Goal: Task Accomplishment & Management: Manage account settings

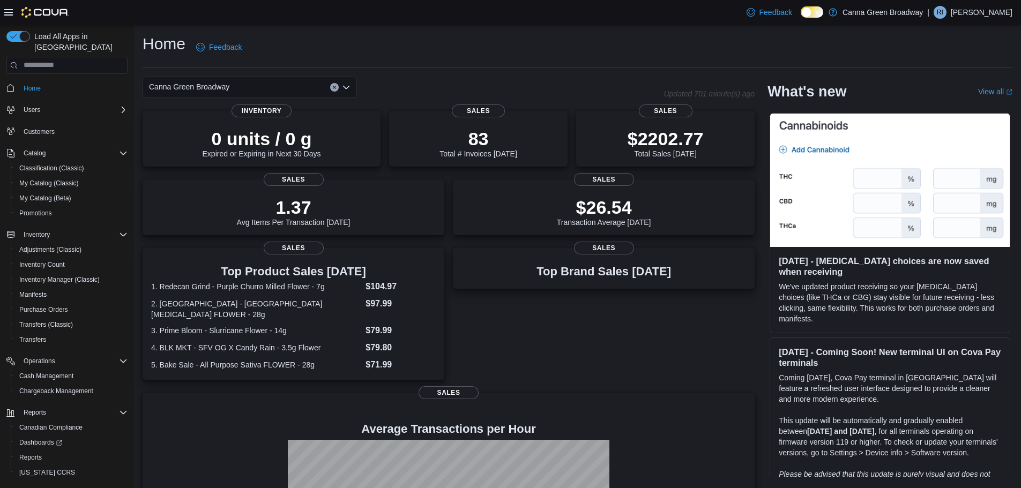
click at [679, 380] on div "Top Brand Sales Today Sales" at bounding box center [604, 314] width 302 height 132
click at [668, 141] on p "$2202.77" at bounding box center [665, 137] width 76 height 21
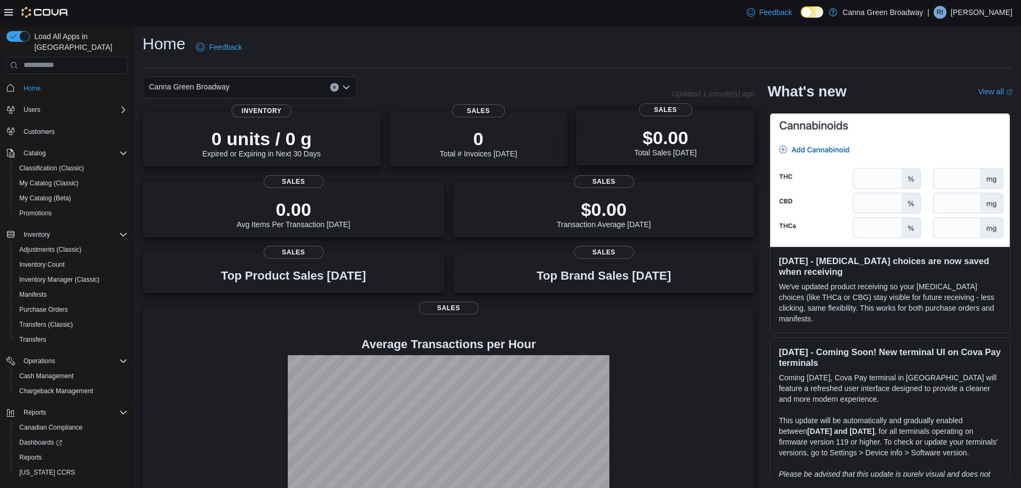
click at [694, 150] on div "$0.00 Total Sales Today" at bounding box center [665, 142] width 62 height 30
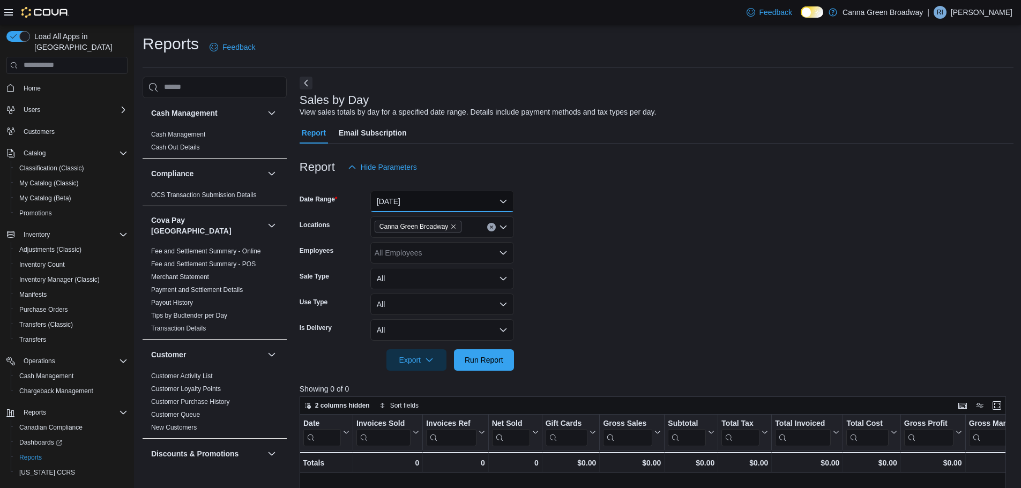
click at [409, 205] on button "Today" at bounding box center [442, 201] width 144 height 21
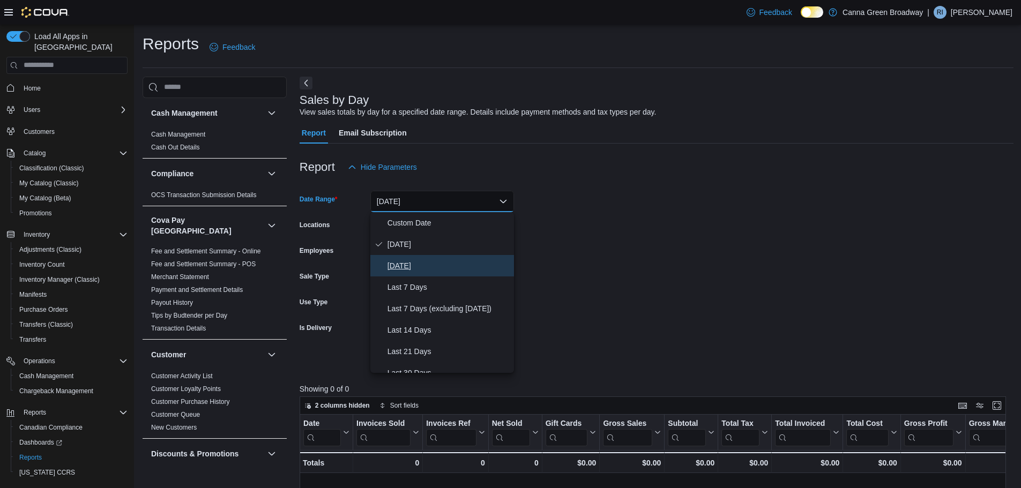
click at [415, 269] on span "Yesterday" at bounding box center [448, 265] width 122 height 13
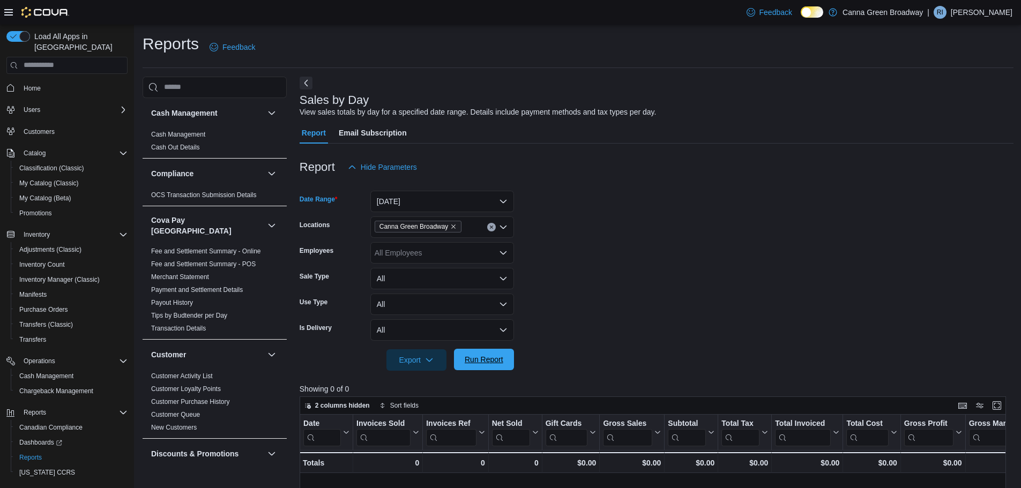
click at [489, 367] on span "Run Report" at bounding box center [483, 359] width 47 height 21
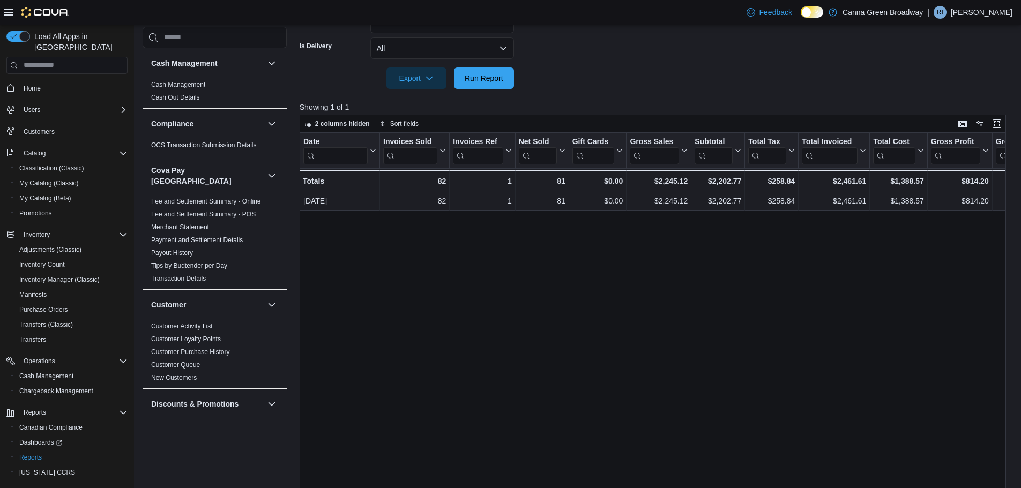
scroll to position [307, 0]
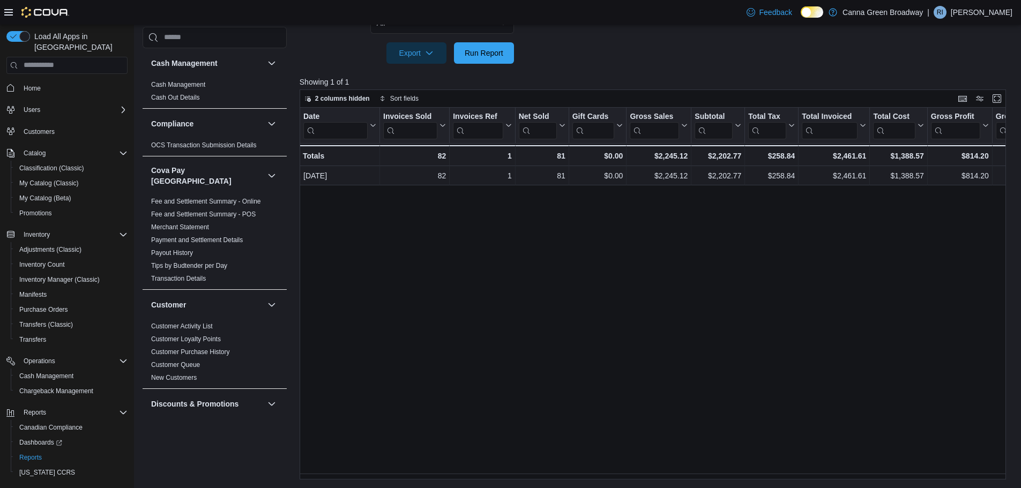
click at [760, 298] on div "Date Click to view column header actions Invoices Sold Click to view column hea…" at bounding box center [656, 294] width 714 height 372
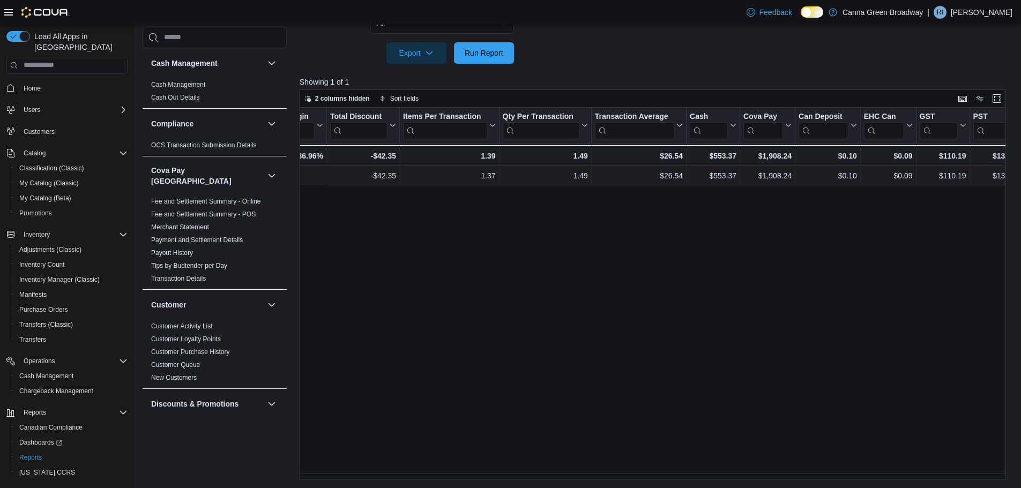
scroll to position [0, 860]
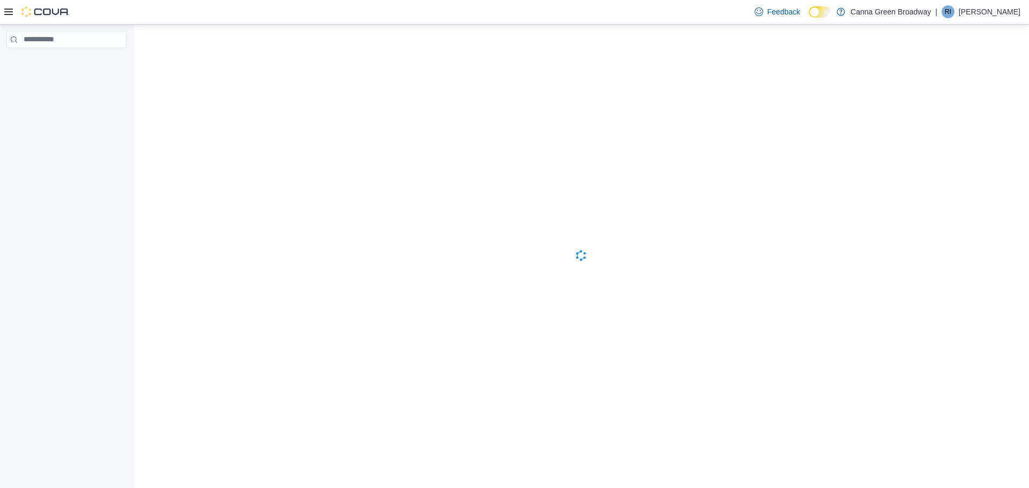
click at [827, 11] on circle at bounding box center [825, 12] width 2 height 2
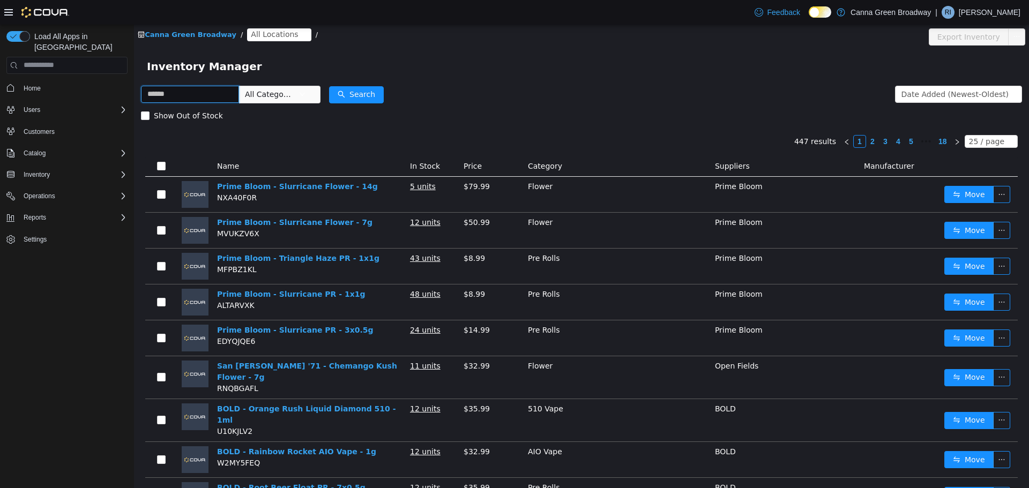
click at [172, 95] on input "text" at bounding box center [190, 93] width 98 height 17
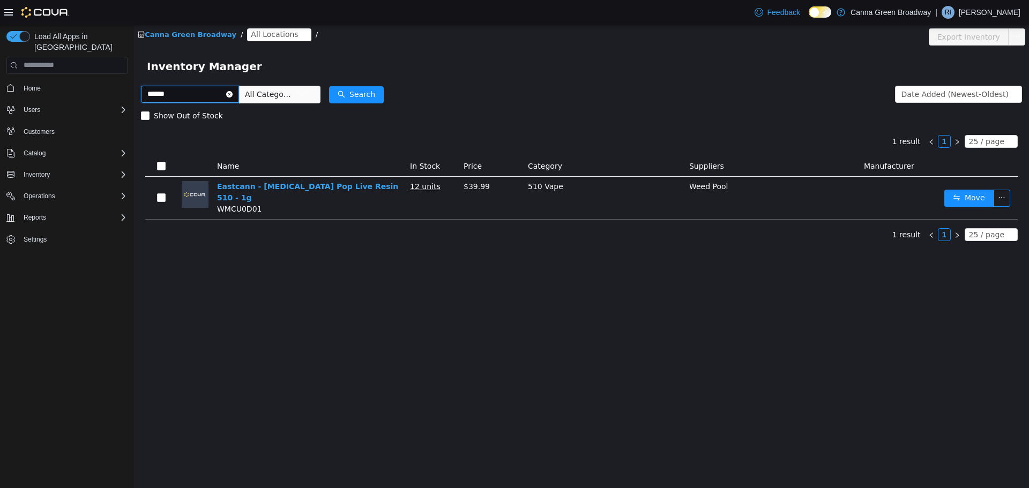
drag, startPoint x: 187, startPoint y: 93, endPoint x: 87, endPoint y: 93, distance: 100.2
click at [134, 93] on html "Canna Green Broadway / All Locations / Export Inventory Inventory Manager *****…" at bounding box center [581, 255] width 895 height 463
type input "**********"
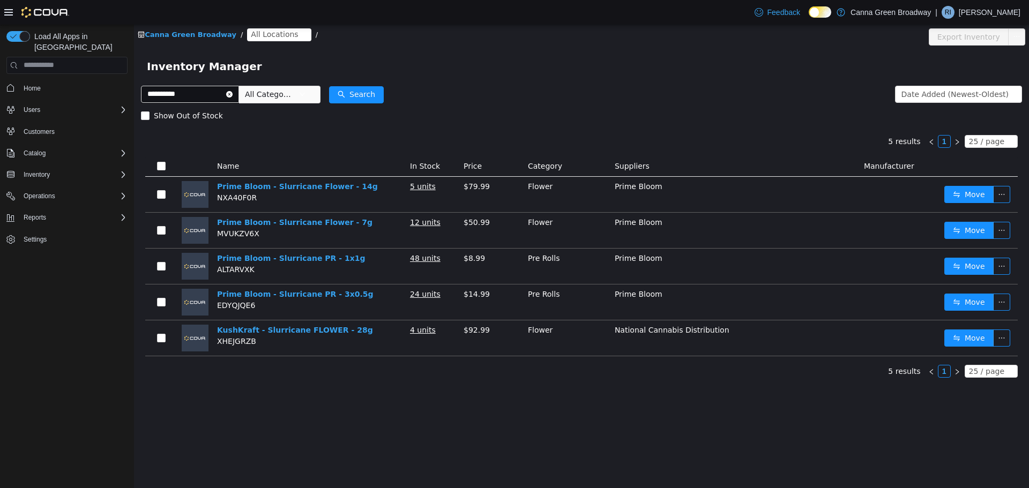
click at [294, 99] on span "All Categories" at bounding box center [269, 93] width 49 height 11
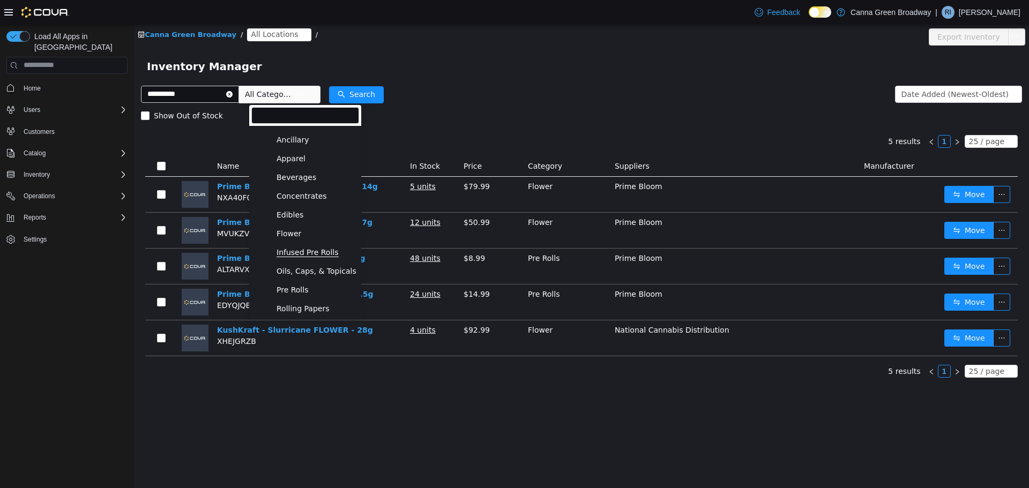
scroll to position [107, 0]
click at [281, 279] on span "Pre Rolls" at bounding box center [316, 271] width 85 height 14
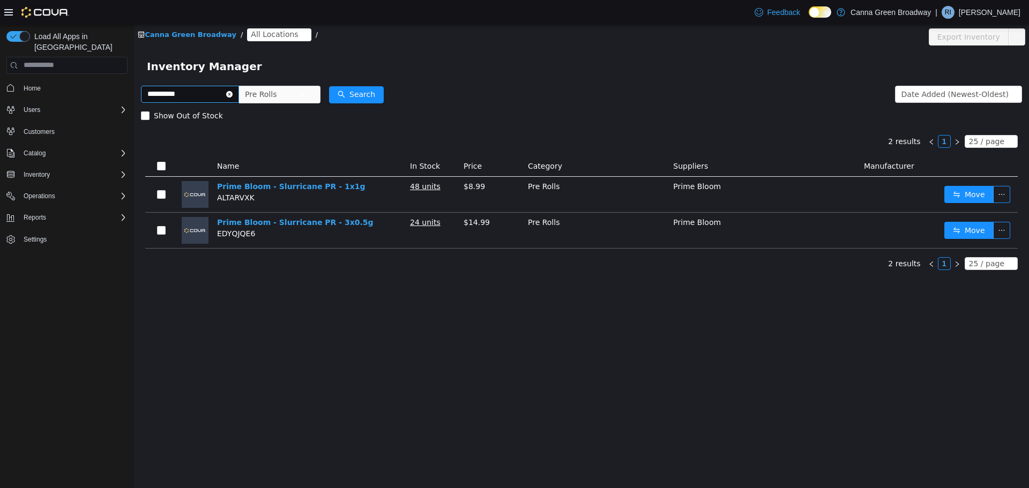
click at [232, 93] on icon "icon: close-circle" at bounding box center [229, 94] width 6 height 6
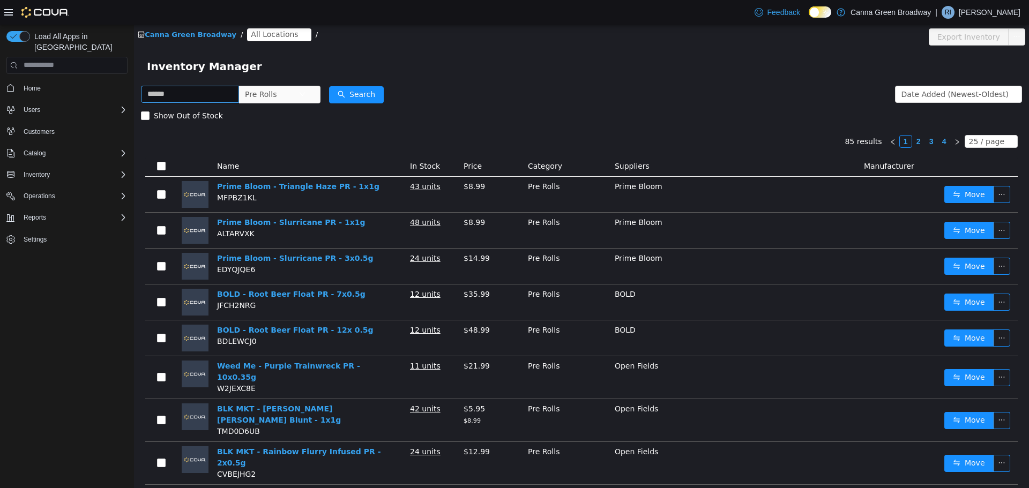
click at [479, 87] on form "Pre Rolls Date Added (Newest-Oldest) Search Show Out of Stock" at bounding box center [581, 104] width 881 height 43
click at [276, 96] on span "Pre Rolls" at bounding box center [261, 94] width 32 height 16
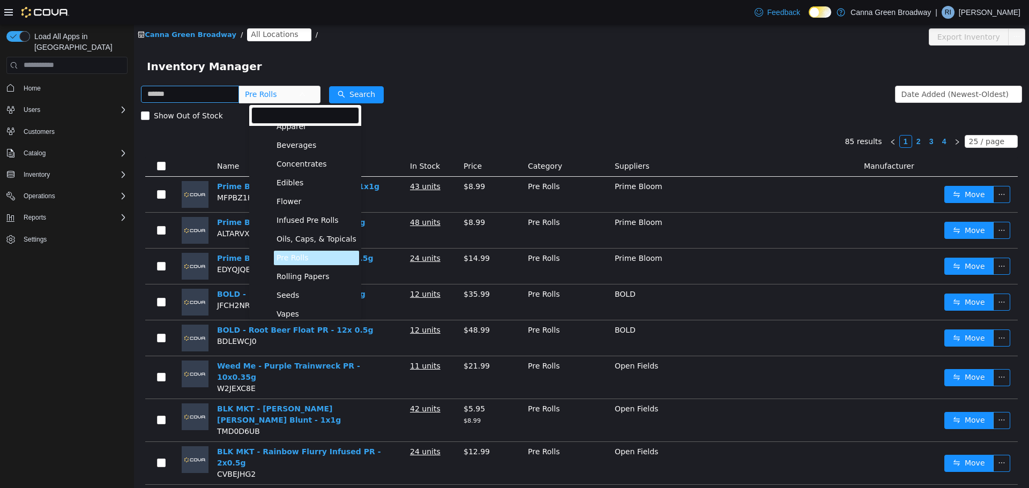
scroll to position [132, 0]
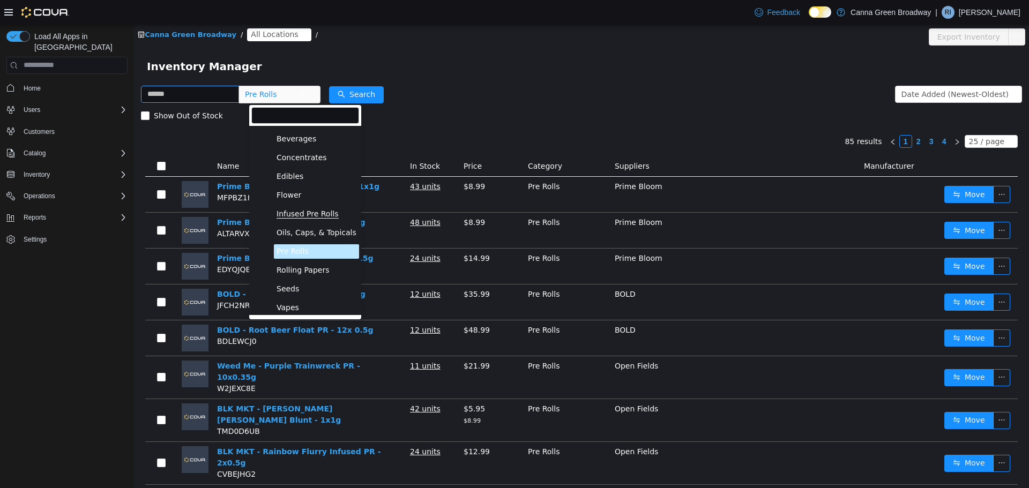
click at [301, 213] on span "Infused Pre Rolls" at bounding box center [307, 213] width 62 height 9
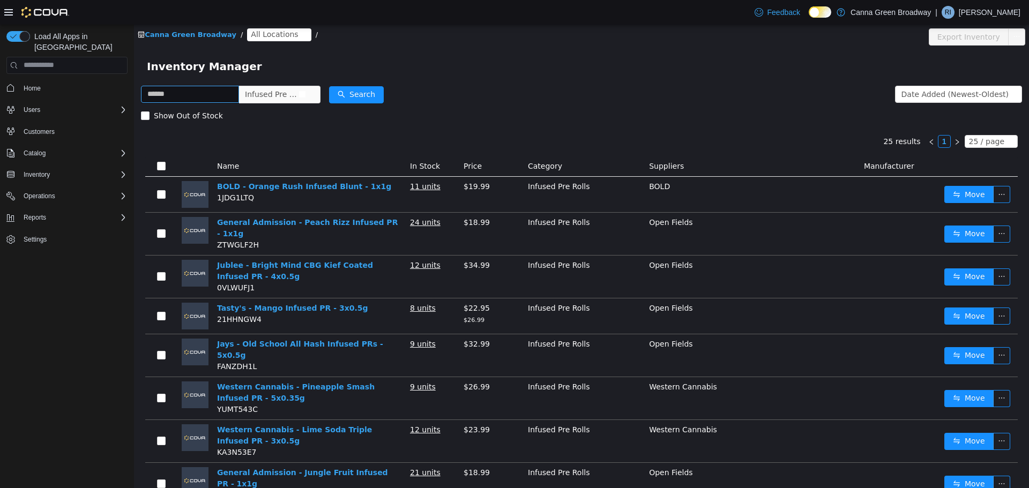
click at [312, 98] on span "Infused Pre Rolls" at bounding box center [274, 93] width 73 height 17
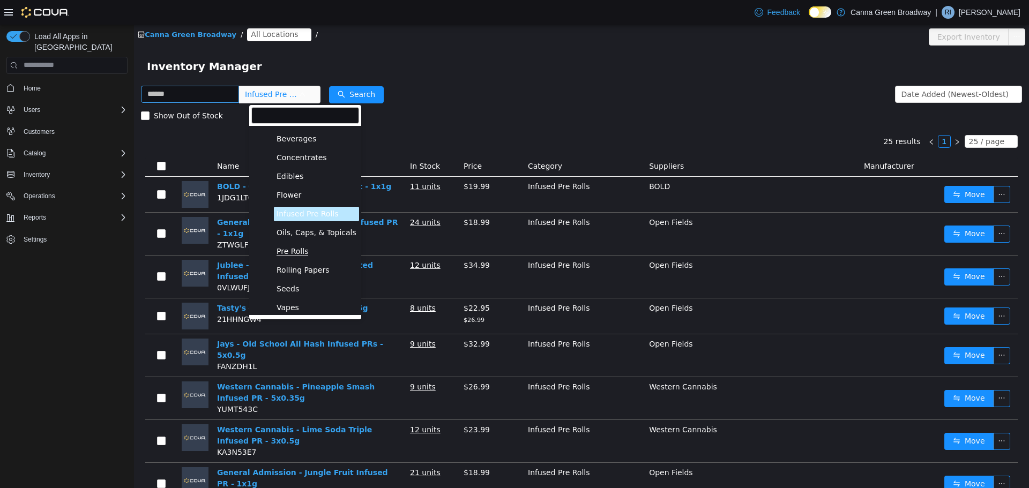
click at [288, 254] on span "Pre Rolls" at bounding box center [292, 250] width 32 height 9
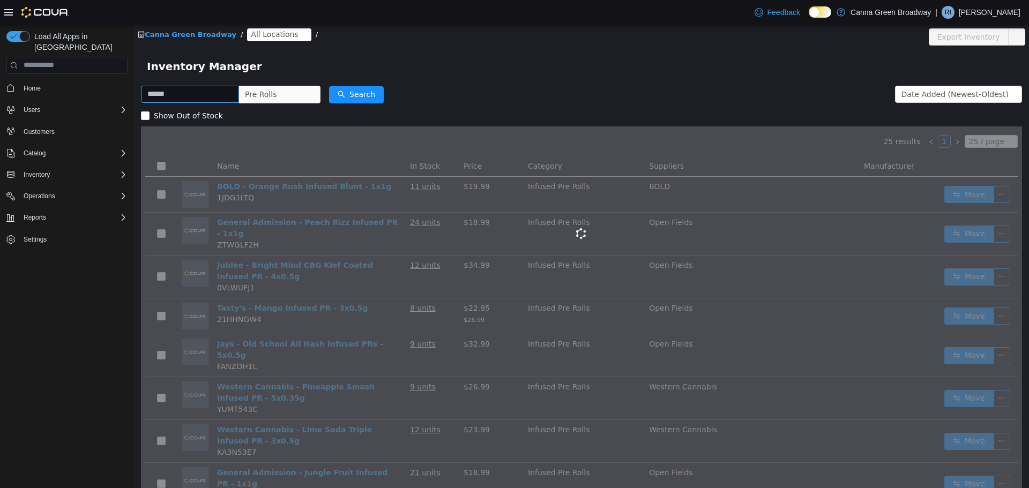
click at [476, 88] on form "Pre Rolls Date Added (Newest-Oldest) Search Show Out of Stock" at bounding box center [581, 104] width 881 height 43
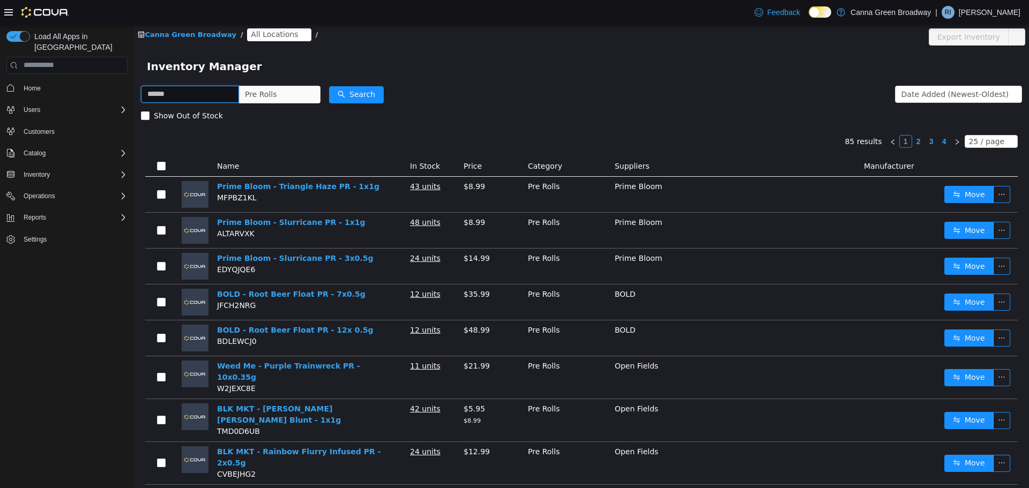
drag, startPoint x: 200, startPoint y: 95, endPoint x: 212, endPoint y: 101, distance: 12.7
click at [200, 95] on input "text" at bounding box center [190, 93] width 98 height 17
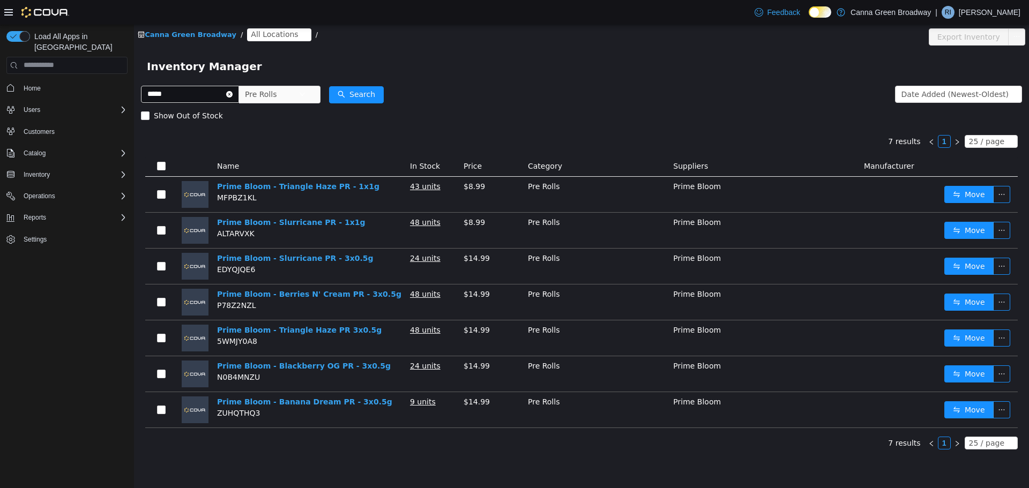
click at [631, 69] on div "Inventory Manager" at bounding box center [581, 65] width 869 height 17
drag, startPoint x: 198, startPoint y: 92, endPoint x: 23, endPoint y: 88, distance: 175.2
click at [134, 88] on html "Canna Green Broadway / All Locations / Export Inventory Inventory Manager *****…" at bounding box center [581, 255] width 895 height 463
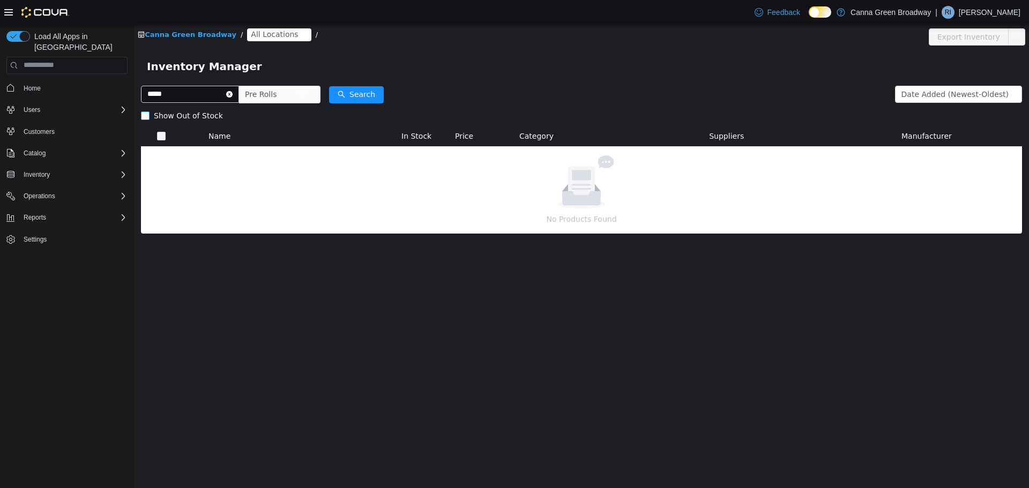
click at [161, 111] on span "Show Out of Stock" at bounding box center [188, 115] width 78 height 9
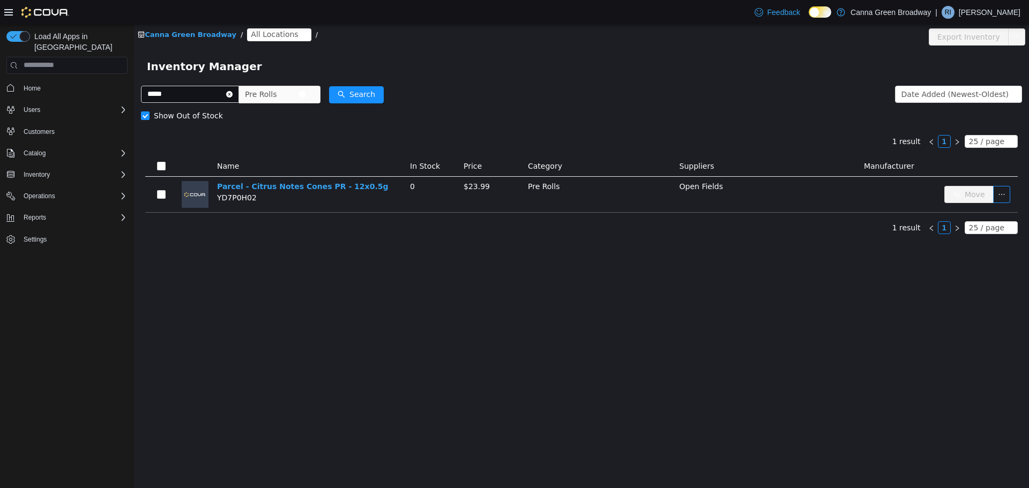
click at [312, 102] on span "Pre Rolls" at bounding box center [274, 93] width 73 height 17
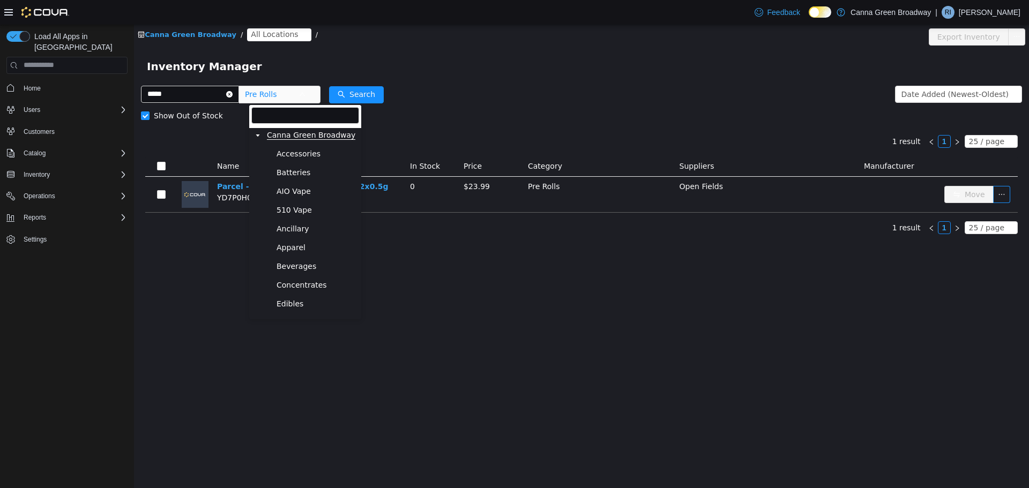
click at [310, 137] on span "Canna Green Broadway" at bounding box center [311, 134] width 88 height 9
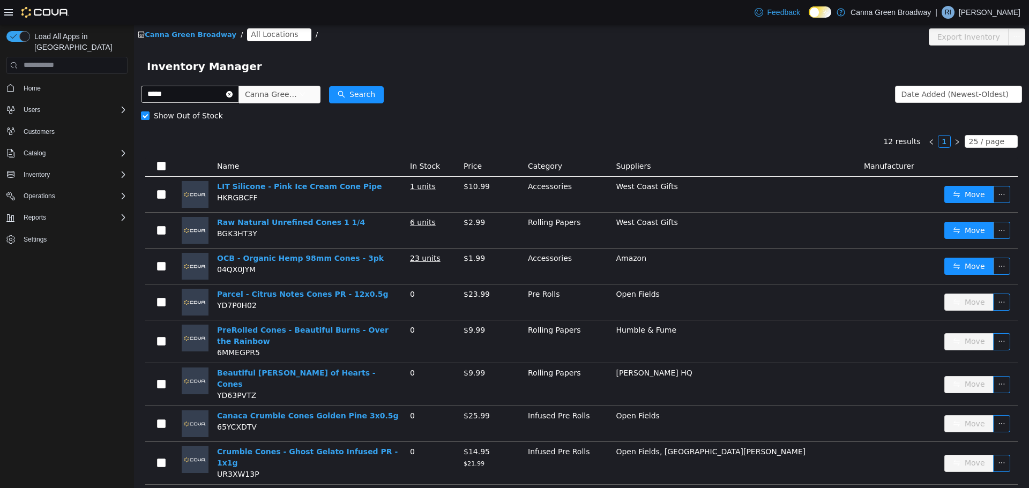
click at [455, 99] on form "***** Canna Green Broadway Date Added (Newest-Oldest) Search Show Out of Stock" at bounding box center [581, 104] width 881 height 43
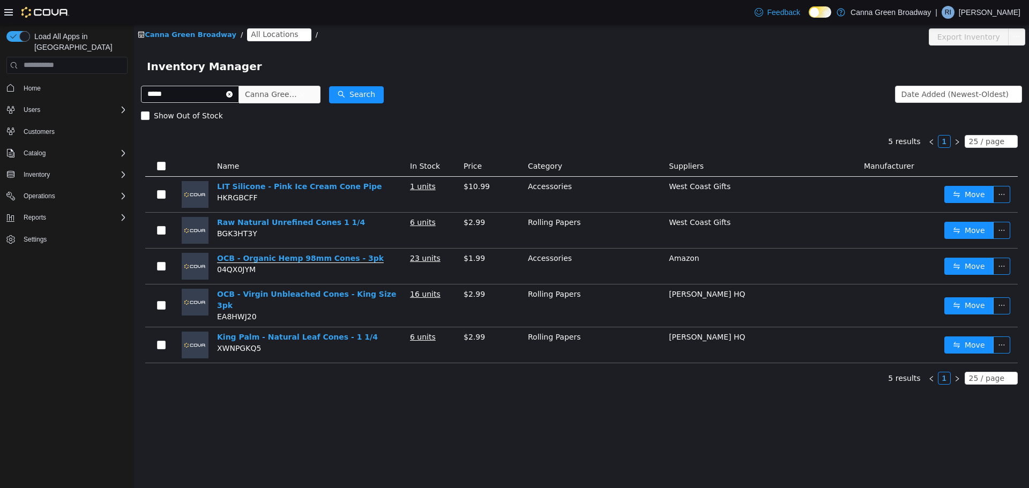
click at [321, 259] on link "OCB - Organic Hemp 98mm Cones - 3pk" at bounding box center [300, 257] width 167 height 9
click at [602, 83] on form "***** Canna Green Broadway Date Added (Newest-Oldest) Search Show Out of Stock" at bounding box center [581, 104] width 881 height 43
drag, startPoint x: 183, startPoint y: 97, endPoint x: 69, endPoint y: 94, distance: 113.6
click at [134, 94] on html "Canna Green Broadway / All Locations / Export Inventory Inventory Manager *****…" at bounding box center [581, 255] width 895 height 463
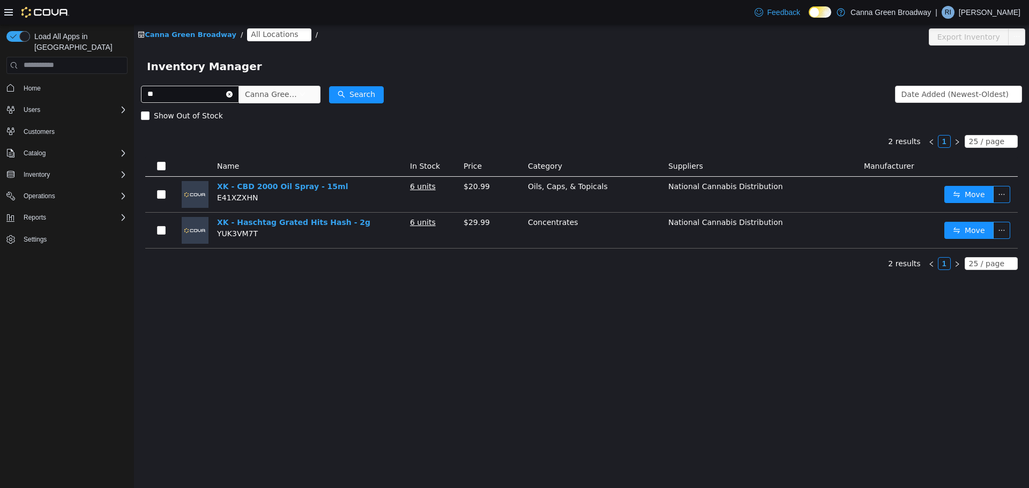
click at [642, 89] on form "** Canna Green Broadway Date Added (Newest-Oldest) Search Show Out of Stock" at bounding box center [581, 104] width 881 height 43
drag, startPoint x: 118, startPoint y: 97, endPoint x: 103, endPoint y: 97, distance: 15.5
click at [134, 97] on html "Canna Green Broadway / All Locations / Export Inventory Inventory Manager ** Ca…" at bounding box center [581, 255] width 895 height 463
type input "*****"
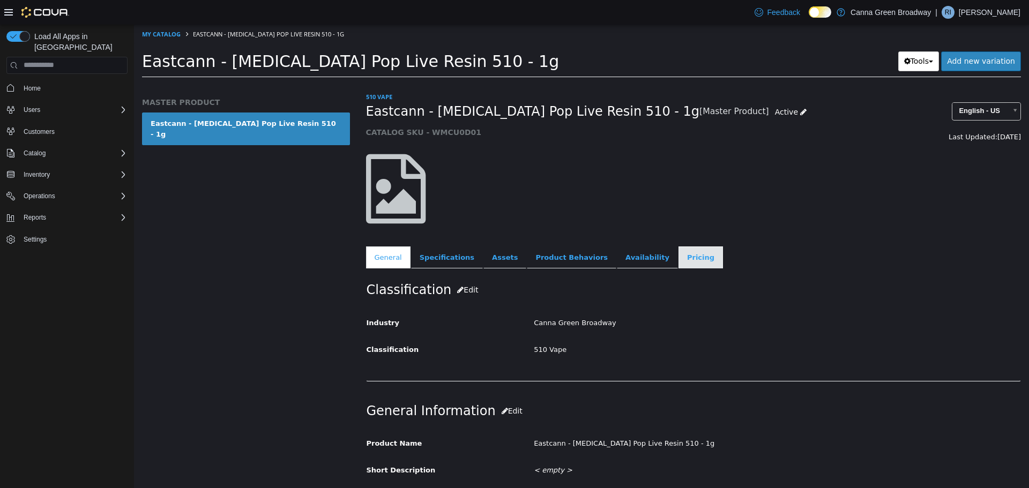
click at [678, 258] on link "Pricing" at bounding box center [700, 257] width 44 height 22
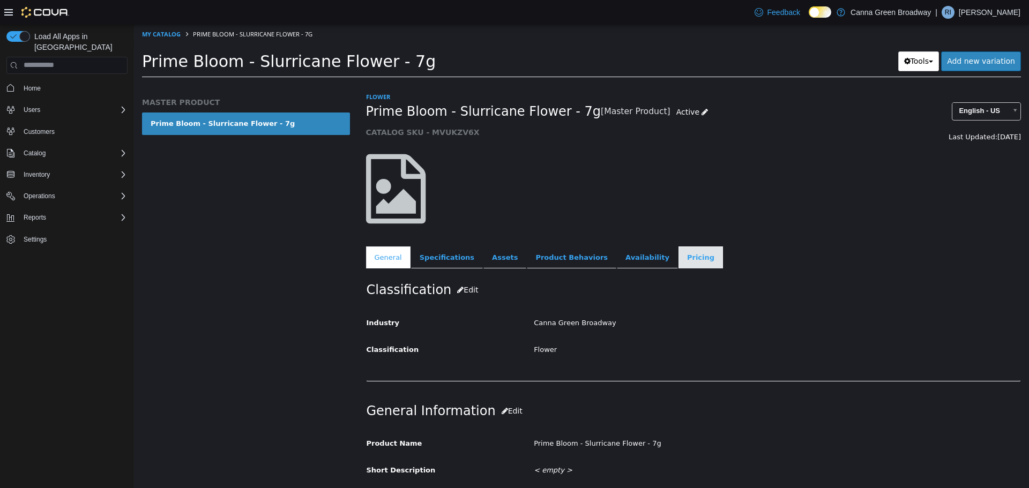
click at [678, 258] on link "Pricing" at bounding box center [700, 257] width 44 height 22
click at [678, 259] on link "Pricing" at bounding box center [700, 257] width 44 height 22
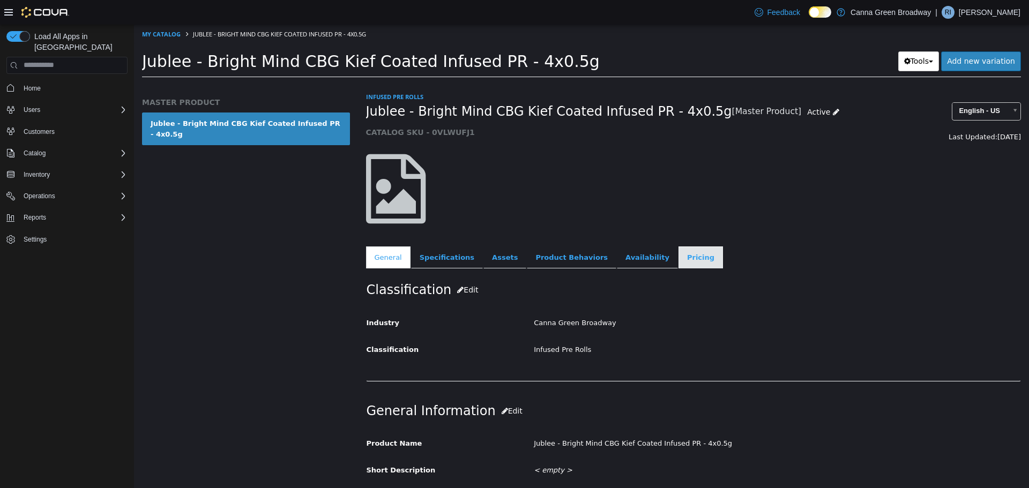
click at [678, 256] on link "Pricing" at bounding box center [700, 257] width 44 height 22
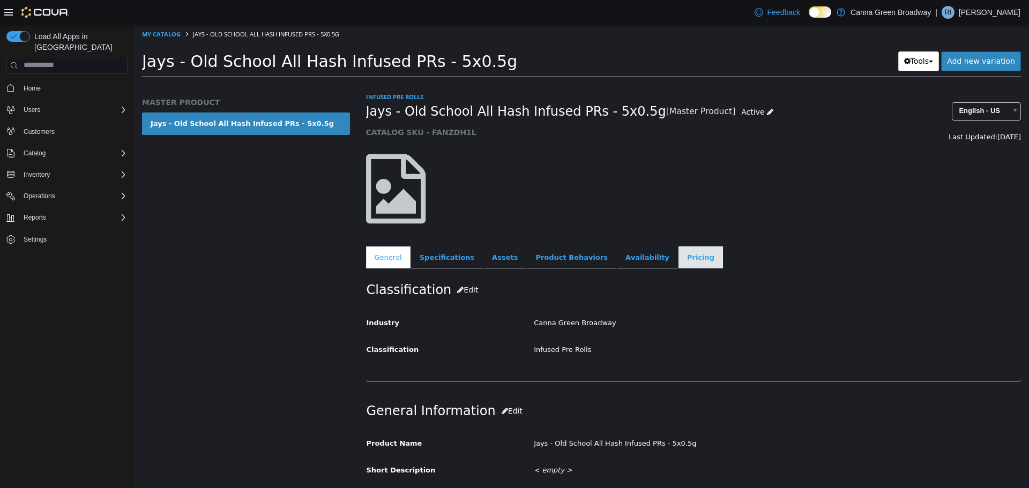
click at [678, 254] on link "Pricing" at bounding box center [700, 257] width 44 height 22
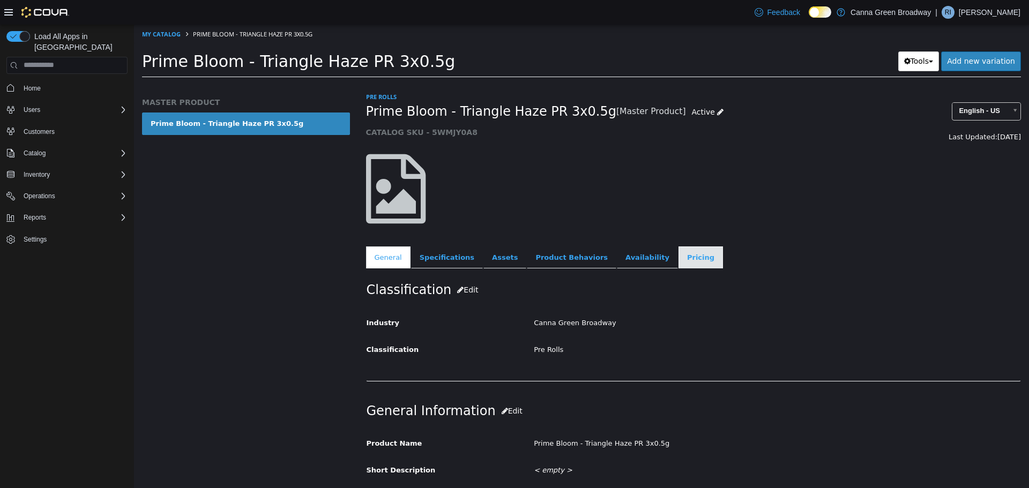
drag, startPoint x: 682, startPoint y: 265, endPoint x: 661, endPoint y: 262, distance: 21.6
click at [682, 265] on ul "General Specifications Assets Product Behaviors Availability Pricing Marketing" at bounding box center [693, 257] width 655 height 22
click at [678, 258] on link "Pricing" at bounding box center [700, 257] width 44 height 22
click at [681, 260] on link "Pricing" at bounding box center [701, 257] width 41 height 22
click at [700, 236] on div "Pre Rolls Prime Bloom - Triangle Haze PR 3x0.5g [Master Product] Active CATALOG…" at bounding box center [693, 179] width 655 height 177
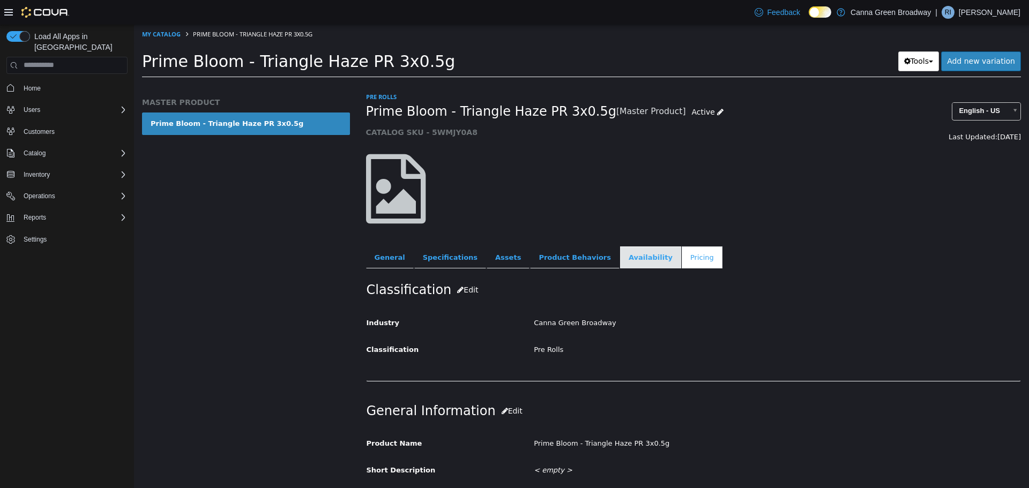
click at [620, 255] on link "Availability" at bounding box center [650, 257] width 61 height 22
click at [396, 253] on link "General" at bounding box center [390, 257] width 48 height 22
click at [678, 253] on link "Pricing" at bounding box center [700, 257] width 44 height 22
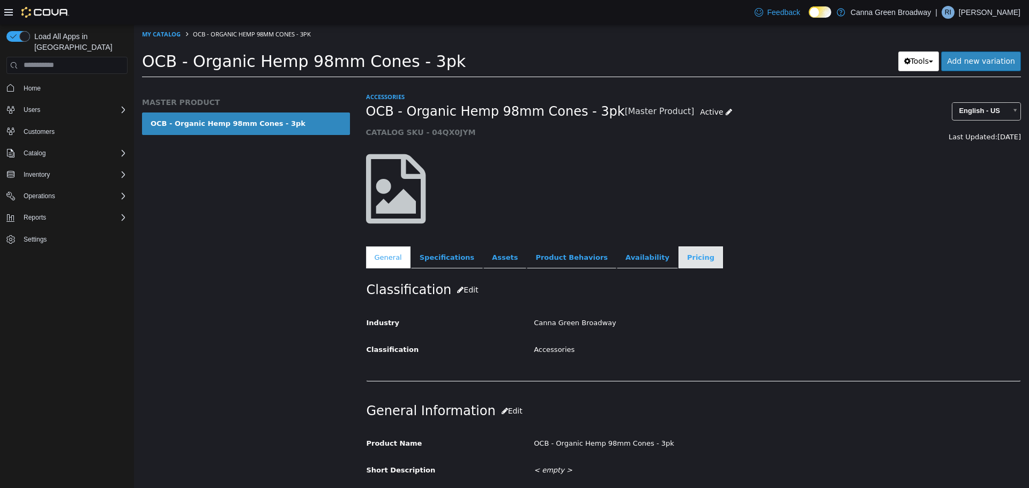
click at [678, 261] on link "Pricing" at bounding box center [700, 257] width 44 height 22
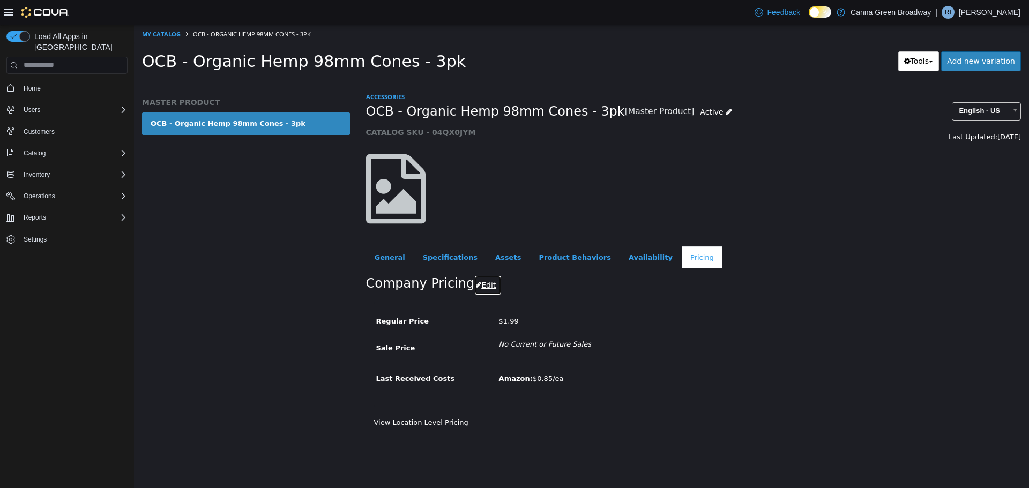
click at [487, 288] on button "Edit" at bounding box center [487, 285] width 27 height 20
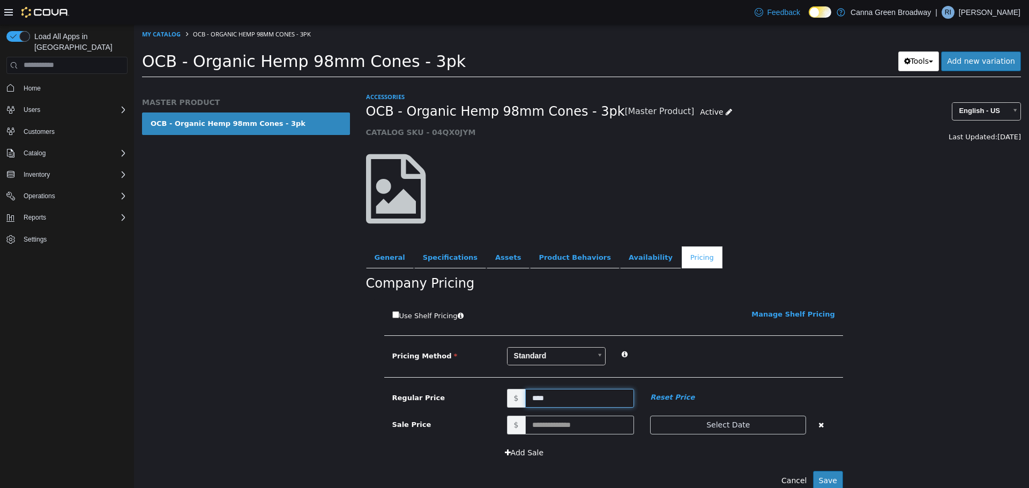
drag, startPoint x: 532, startPoint y: 396, endPoint x: 610, endPoint y: 412, distance: 79.2
click at [534, 396] on input "****" at bounding box center [579, 397] width 109 height 19
type input "****"
click at [832, 476] on button "Save" at bounding box center [828, 480] width 30 height 20
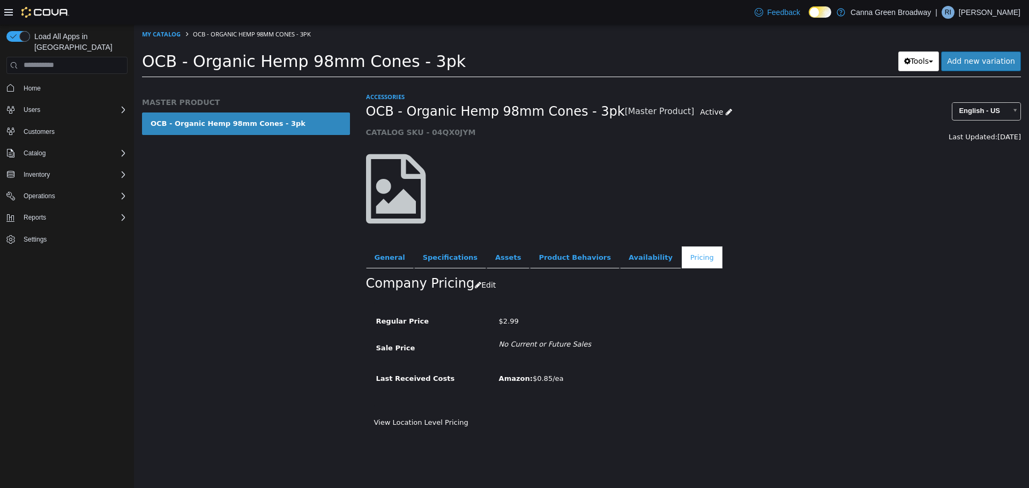
click at [721, 312] on div "$2.99" at bounding box center [675, 321] width 368 height 19
click at [765, 147] on div at bounding box center [693, 188] width 671 height 92
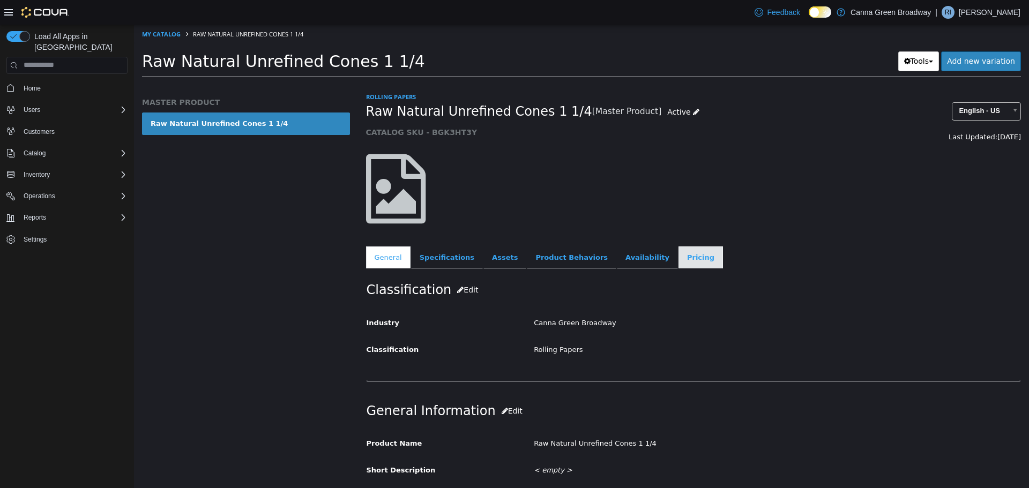
click at [678, 259] on link "Pricing" at bounding box center [700, 257] width 44 height 22
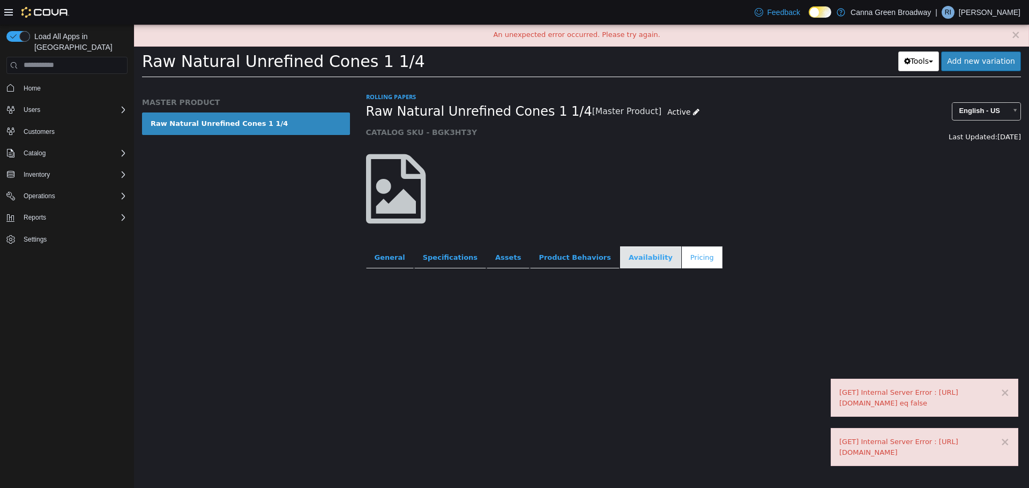
click at [620, 254] on link "Availability" at bounding box center [650, 257] width 61 height 22
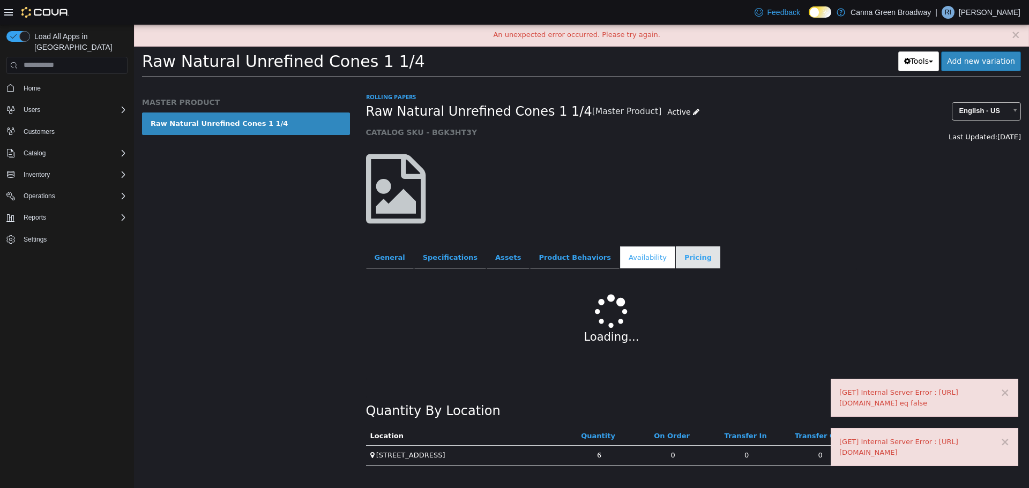
click at [676, 257] on link "Pricing" at bounding box center [698, 257] width 44 height 22
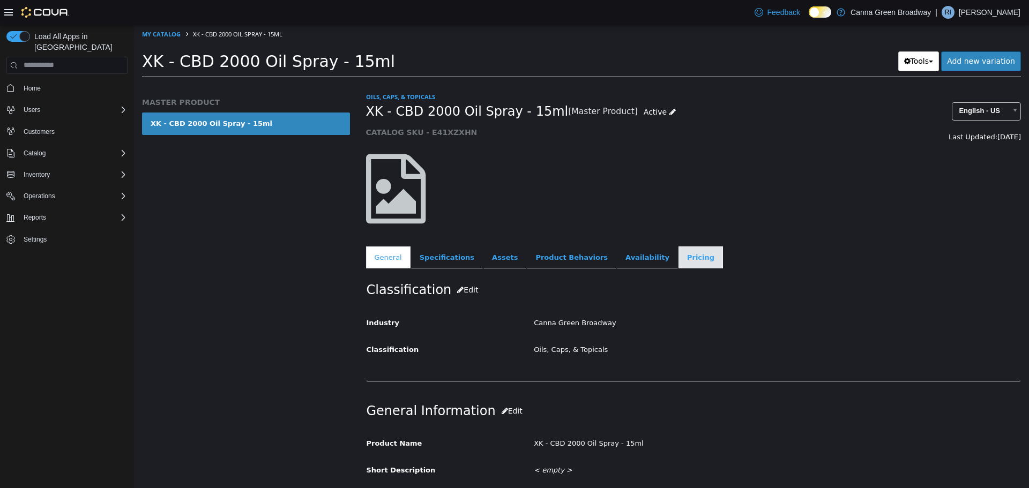
click at [678, 260] on link "Pricing" at bounding box center [700, 257] width 44 height 22
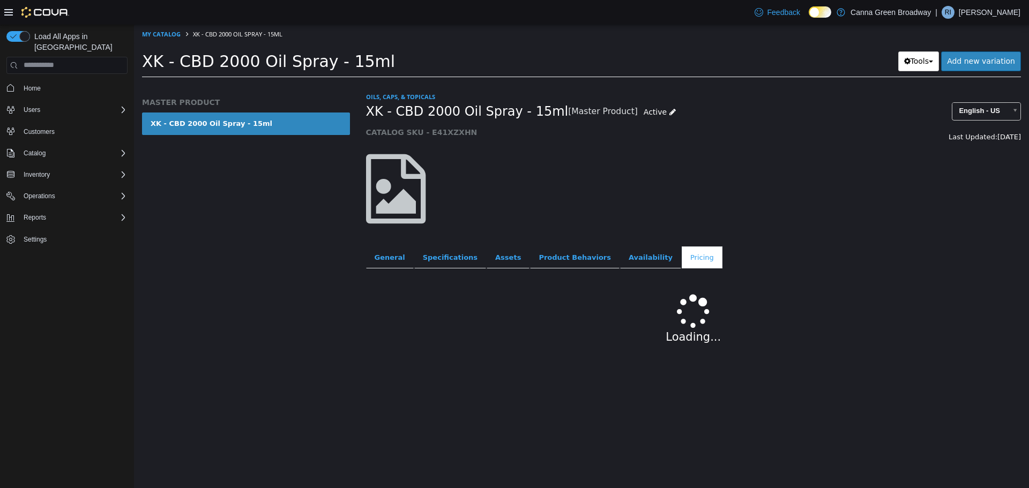
click at [807, 250] on ul "General Specifications Assets Product Behaviors Availability Pricing Marketing" at bounding box center [693, 257] width 655 height 22
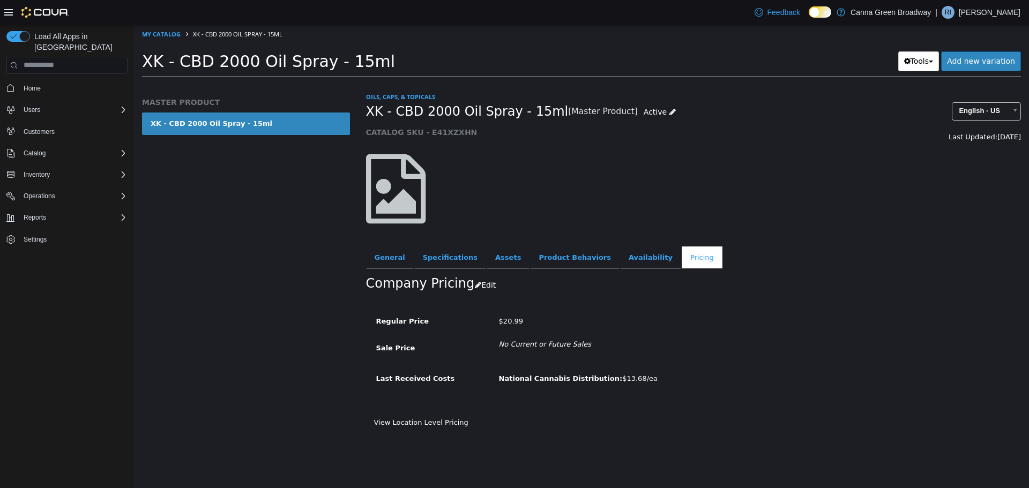
click at [818, 334] on div "Regular Price $20.99 Sale Price No Current or Future Sales" at bounding box center [613, 332] width 475 height 41
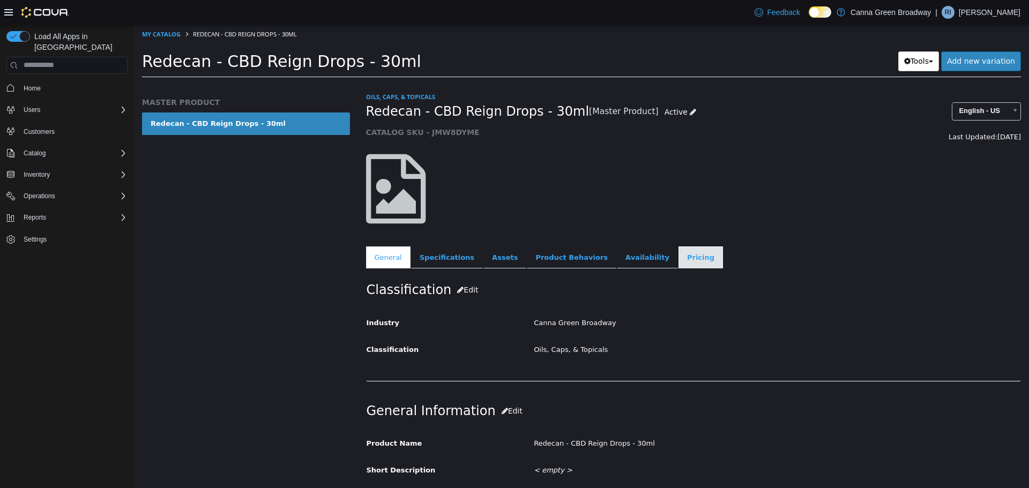
click at [678, 265] on link "Pricing" at bounding box center [700, 257] width 44 height 22
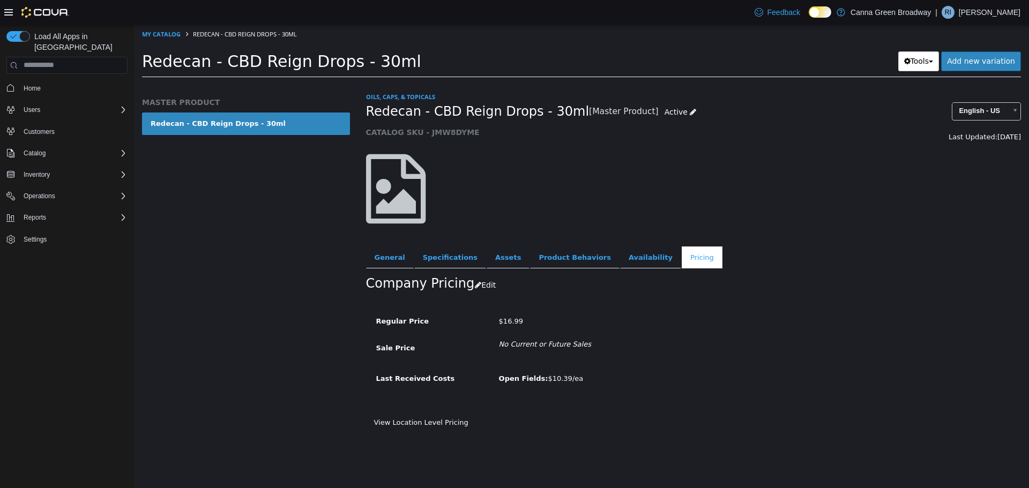
drag, startPoint x: 690, startPoint y: 318, endPoint x: 680, endPoint y: 315, distance: 10.5
click at [688, 318] on div "$16.99" at bounding box center [675, 321] width 368 height 19
